Goal: Information Seeking & Learning: Learn about a topic

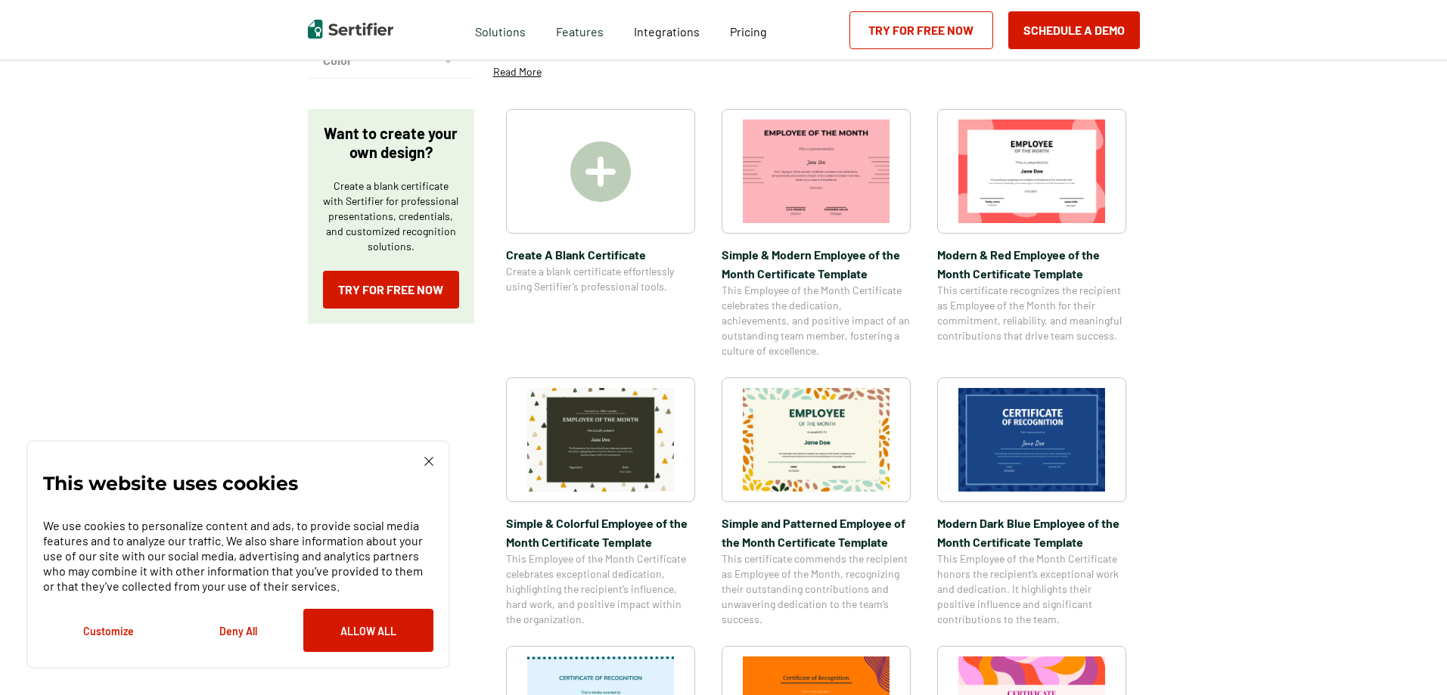
scroll to position [227, 0]
click at [431, 463] on img at bounding box center [428, 461] width 9 height 9
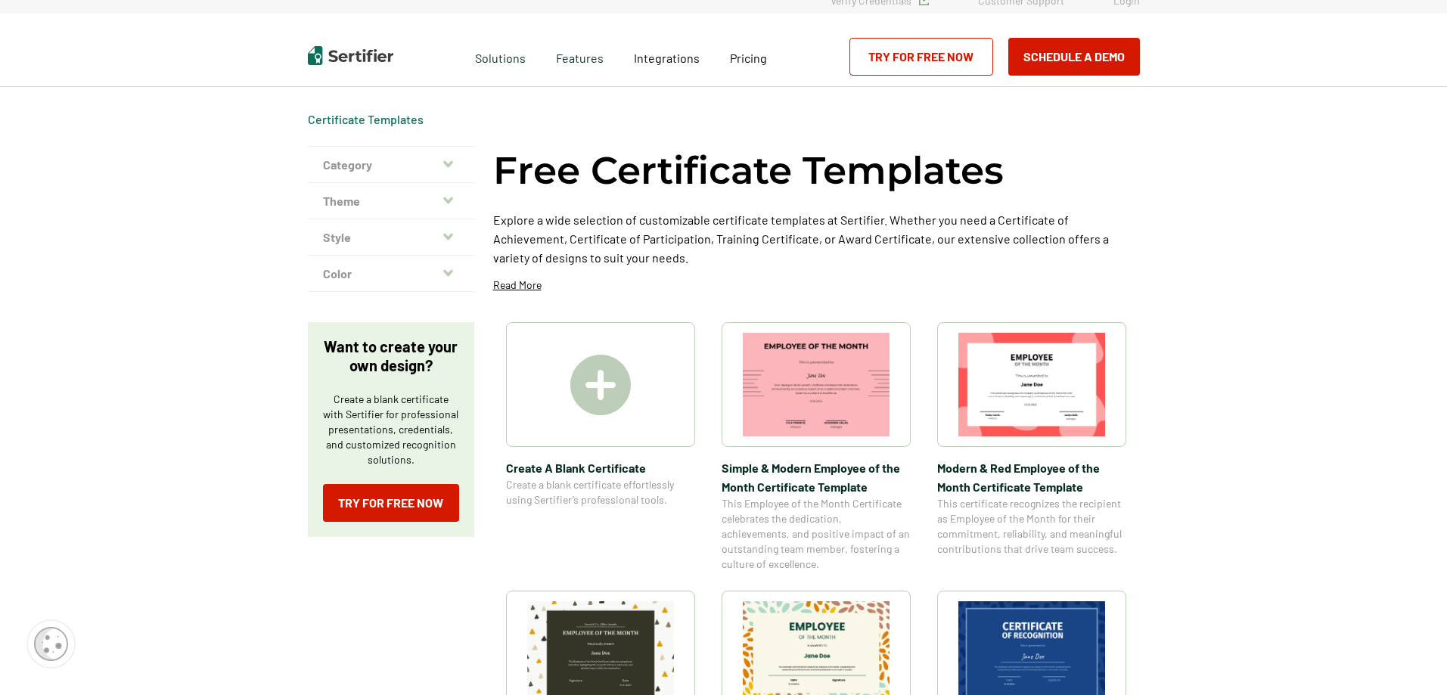
scroll to position [0, 0]
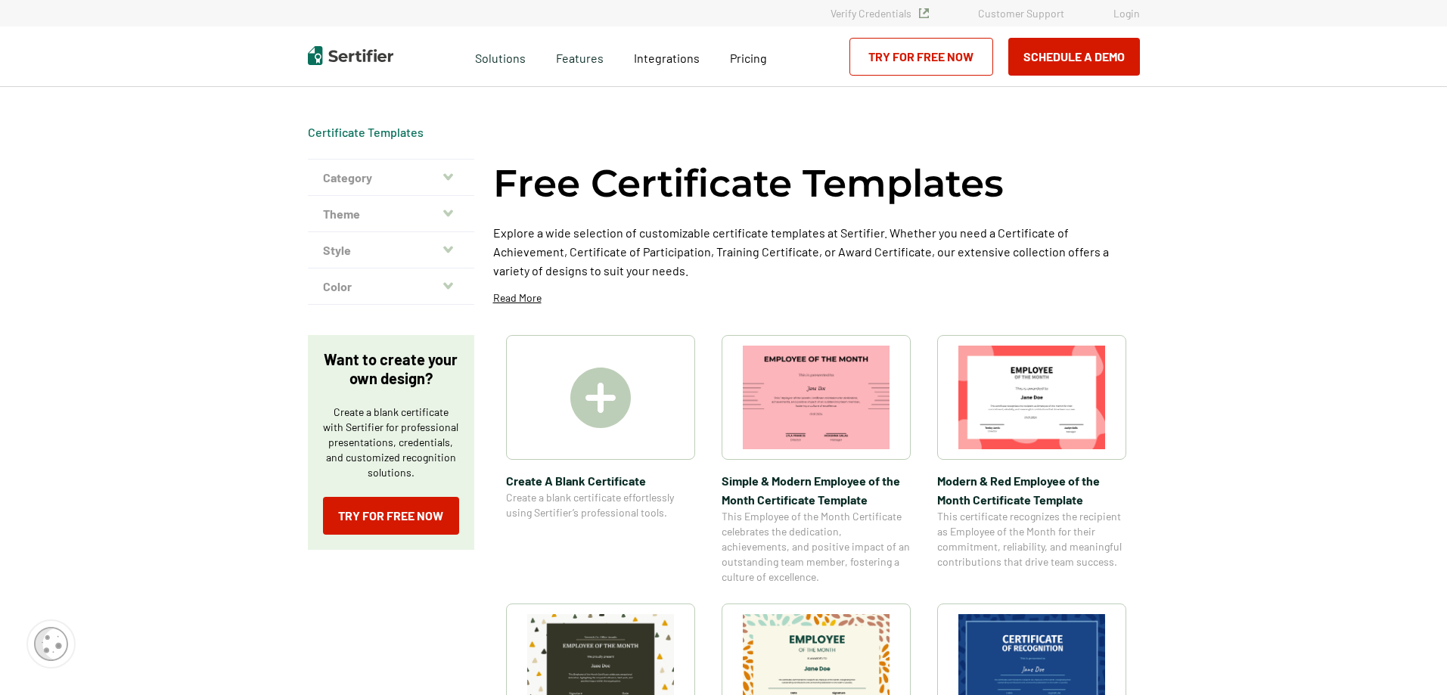
click at [394, 178] on button "Category" at bounding box center [391, 178] width 166 height 36
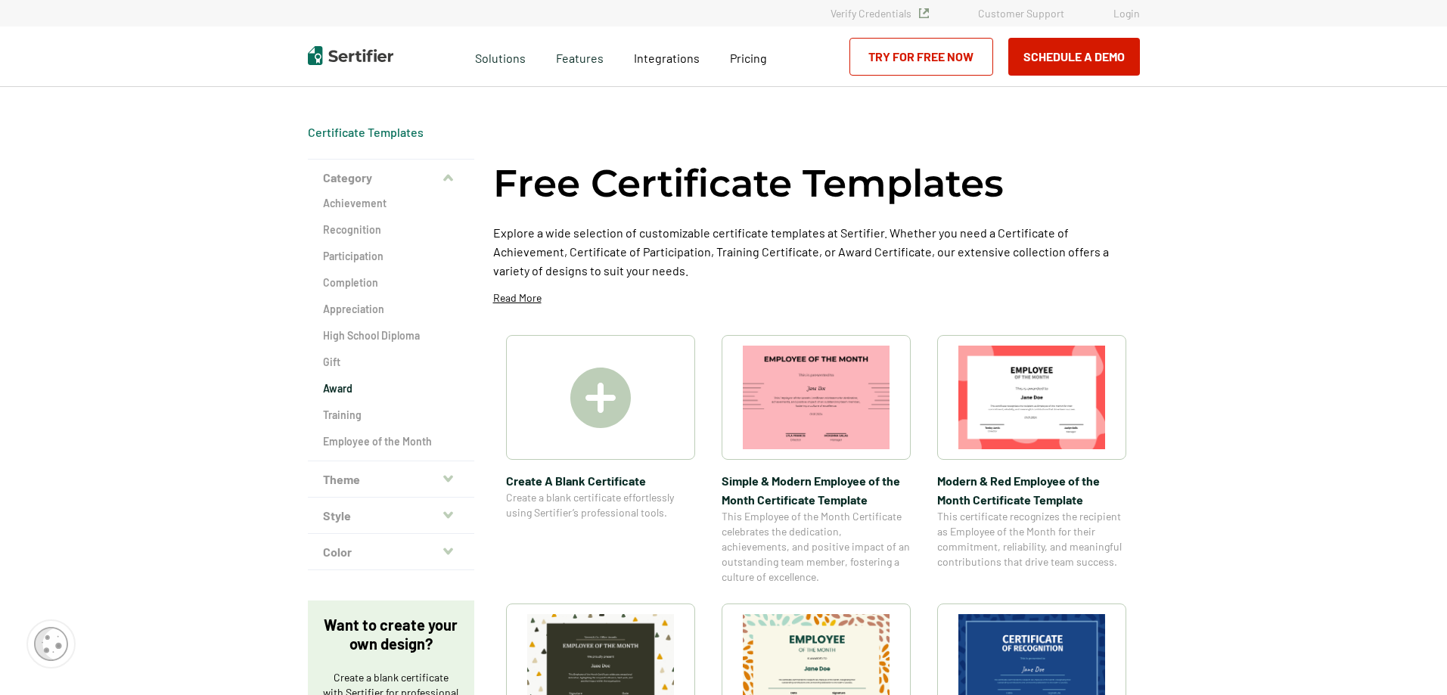
click at [347, 393] on h2 "Award" at bounding box center [391, 388] width 136 height 15
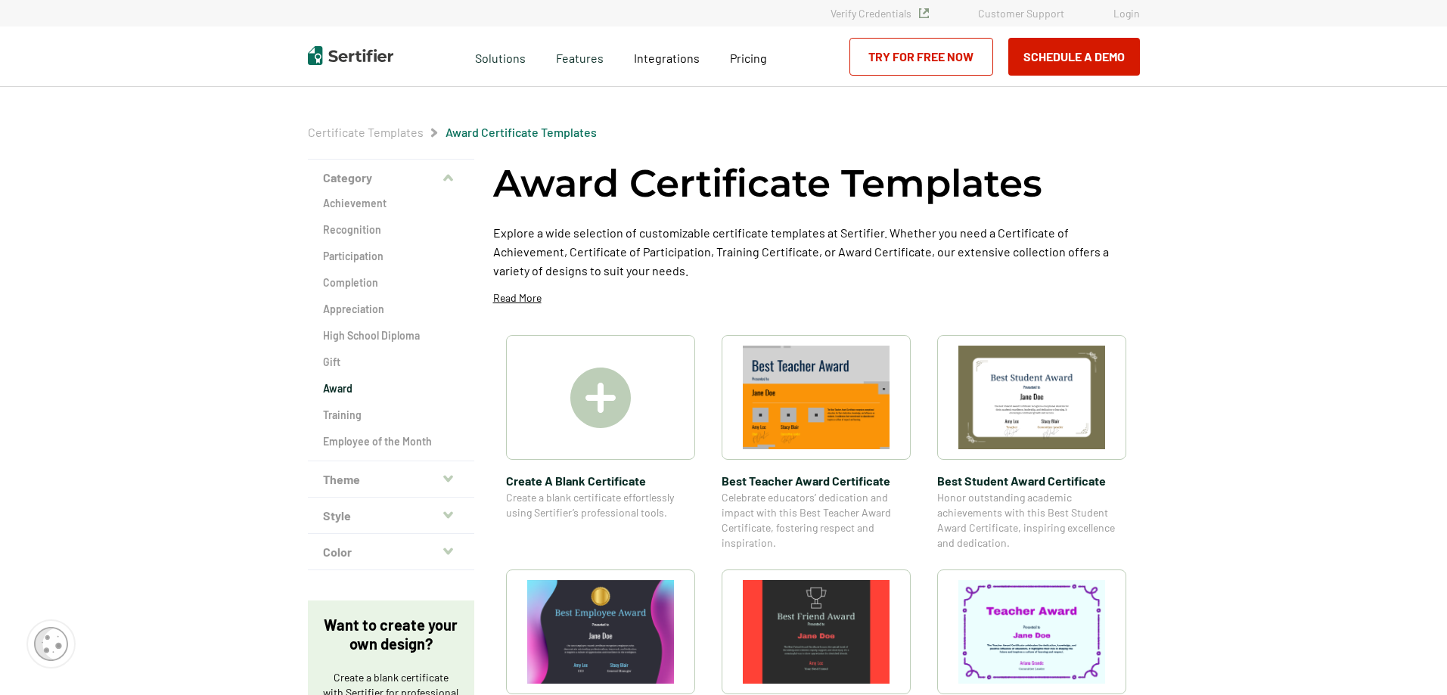
click at [337, 482] on button "Theme" at bounding box center [391, 480] width 166 height 36
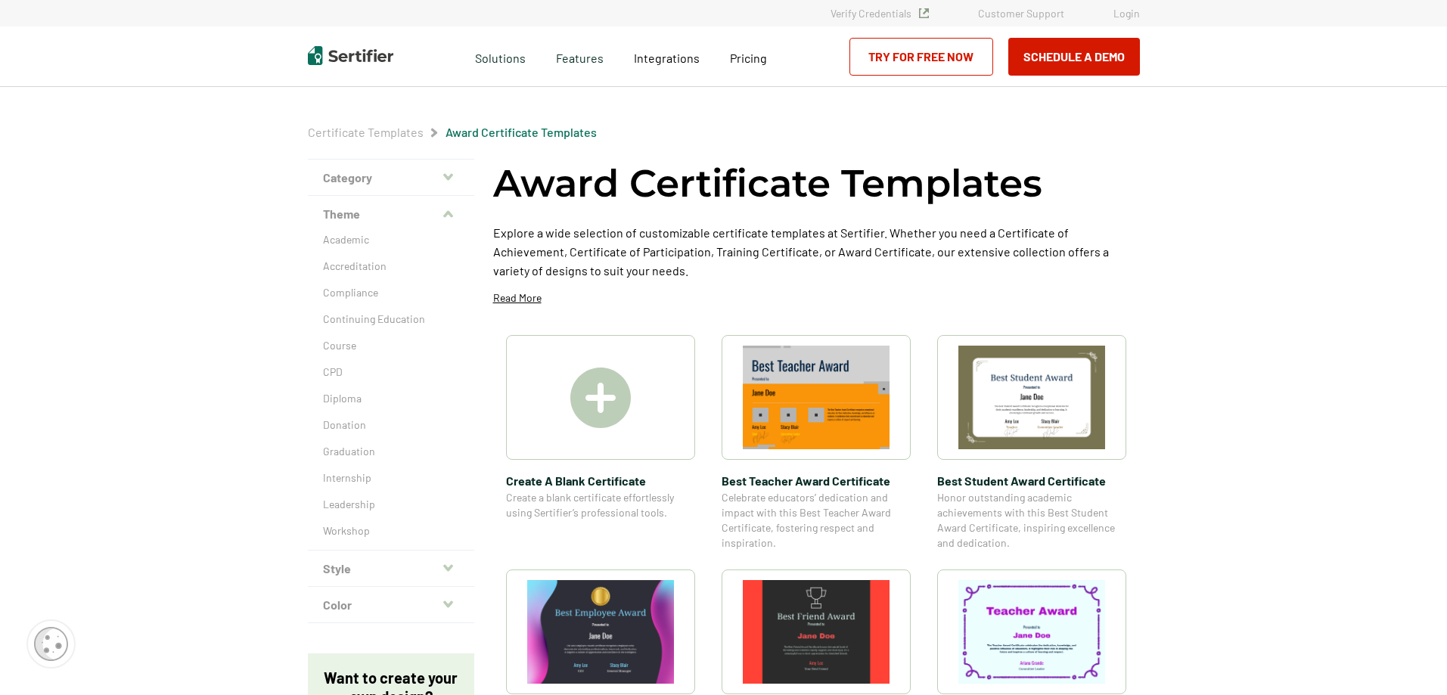
scroll to position [76, 0]
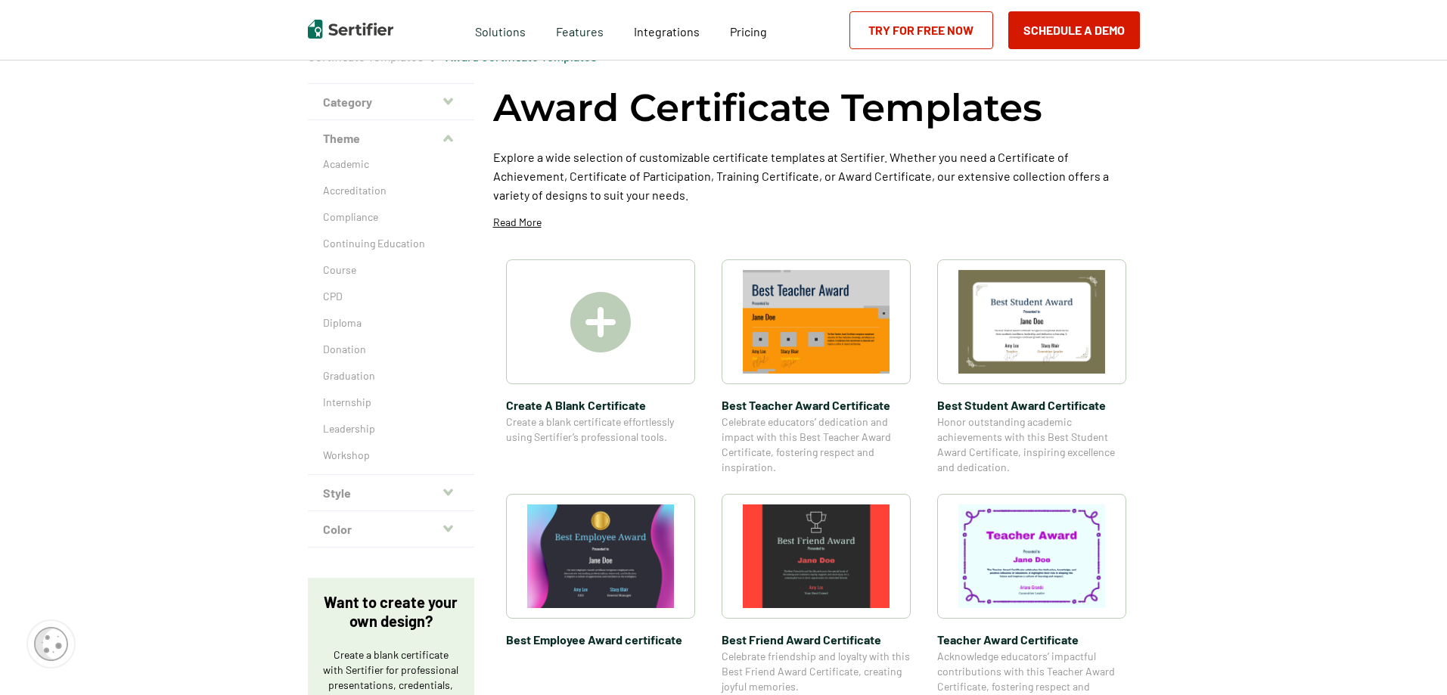
click at [376, 504] on button "Style" at bounding box center [391, 493] width 166 height 36
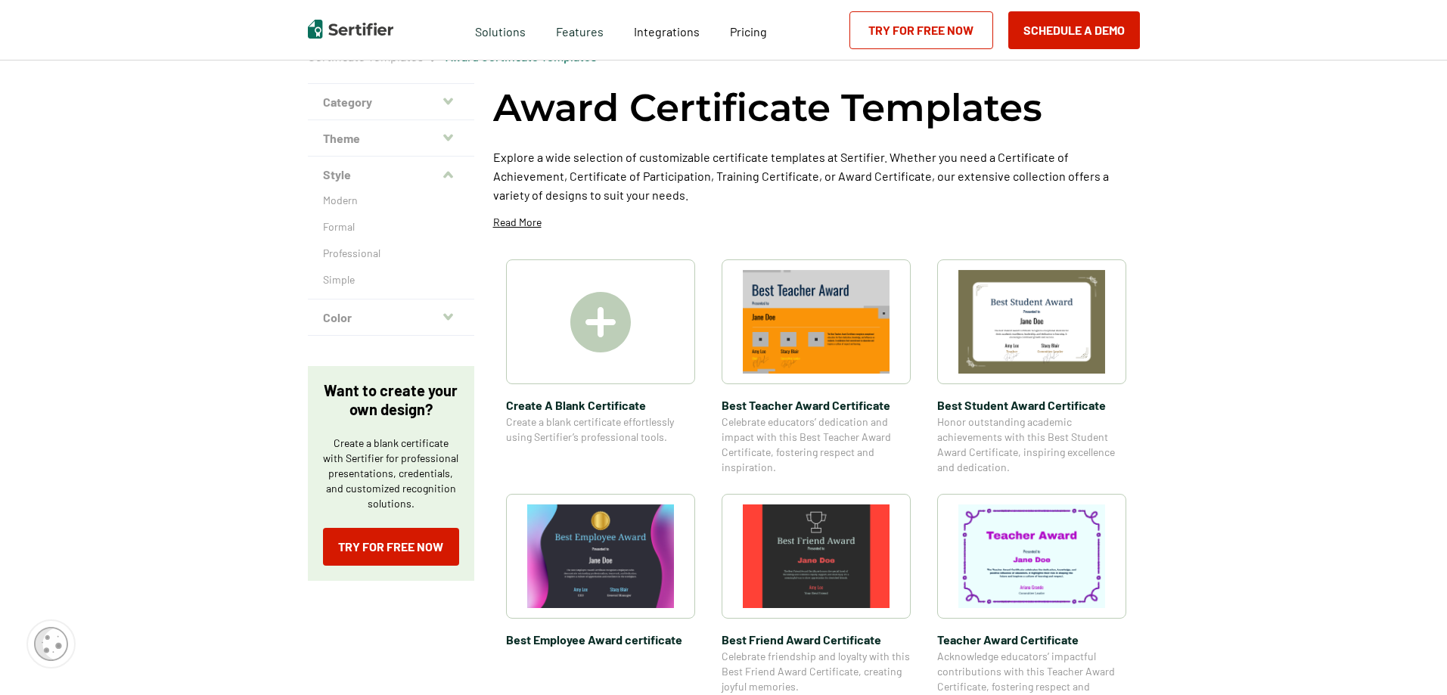
click at [393, 313] on button "Color" at bounding box center [391, 318] width 166 height 36
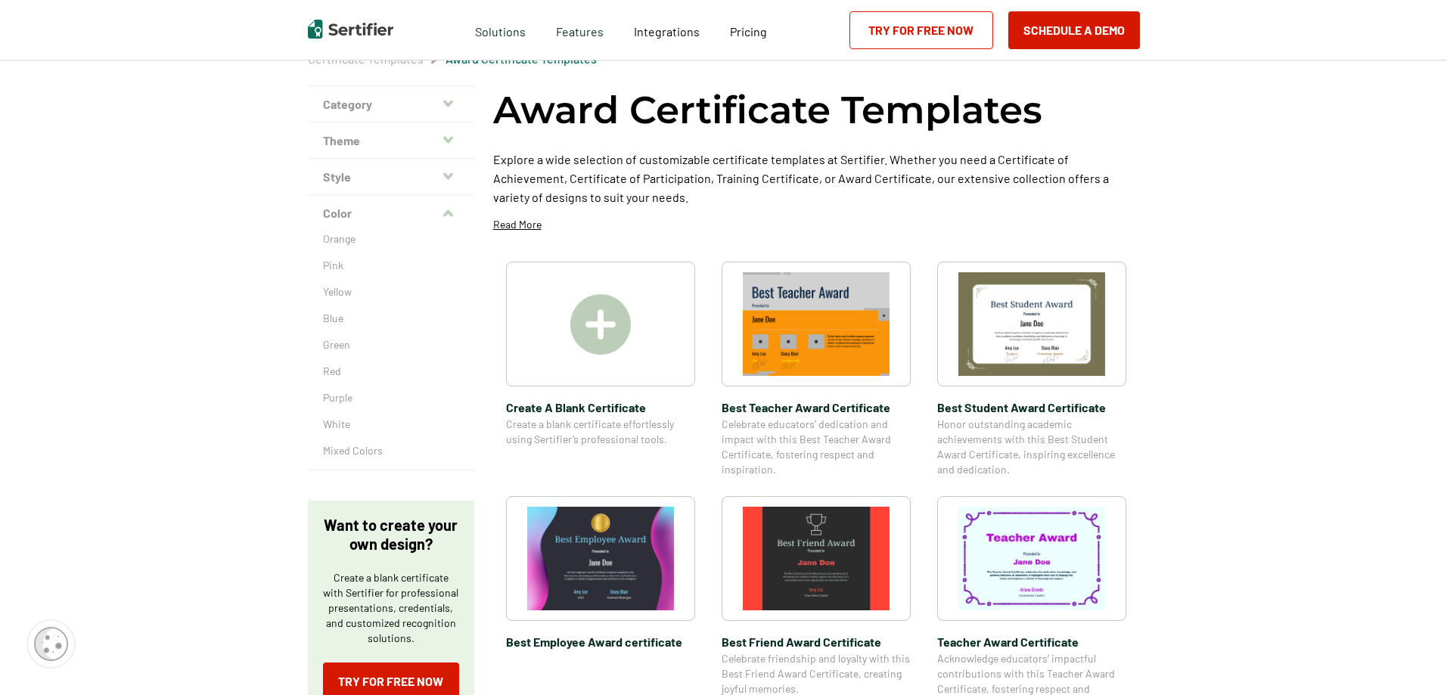
scroll to position [0, 0]
